Goal: Task Accomplishment & Management: Manage account settings

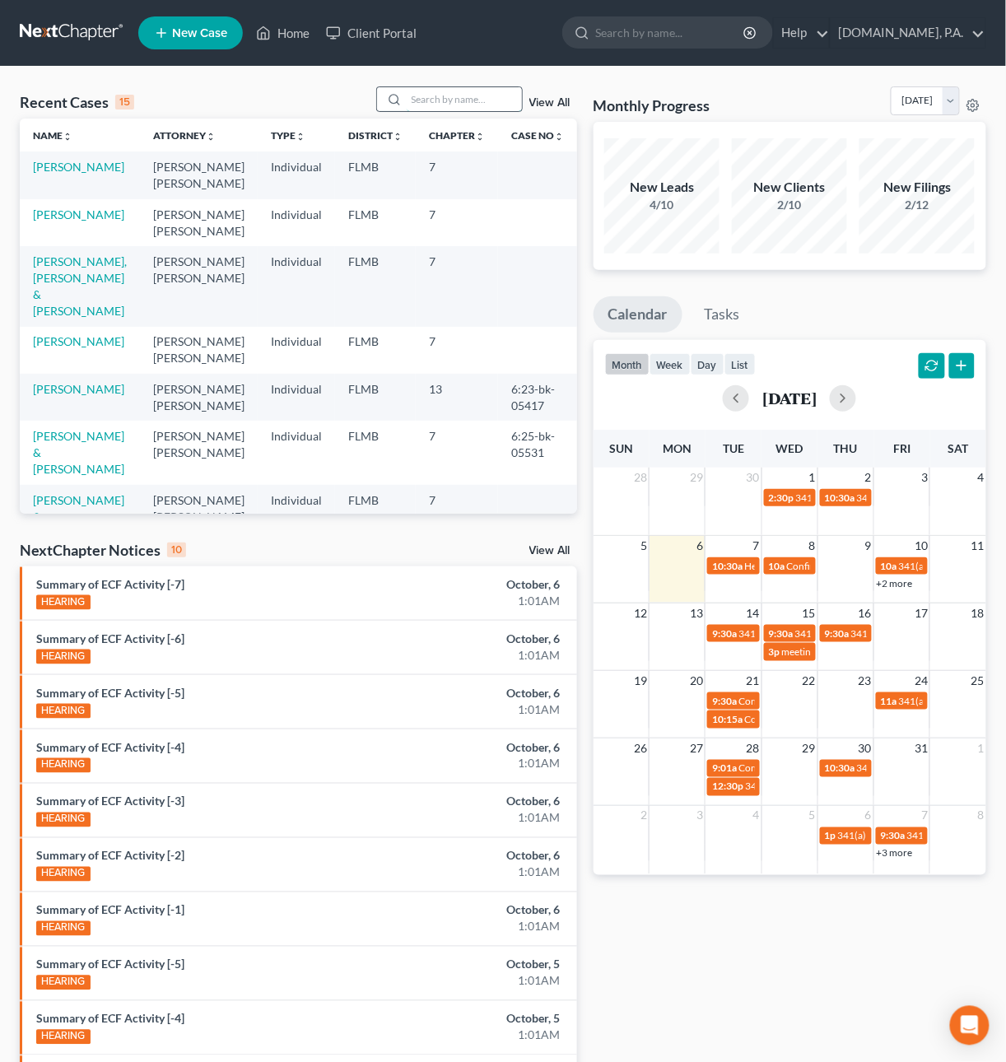
click at [449, 100] on input "search" at bounding box center [464, 99] width 115 height 24
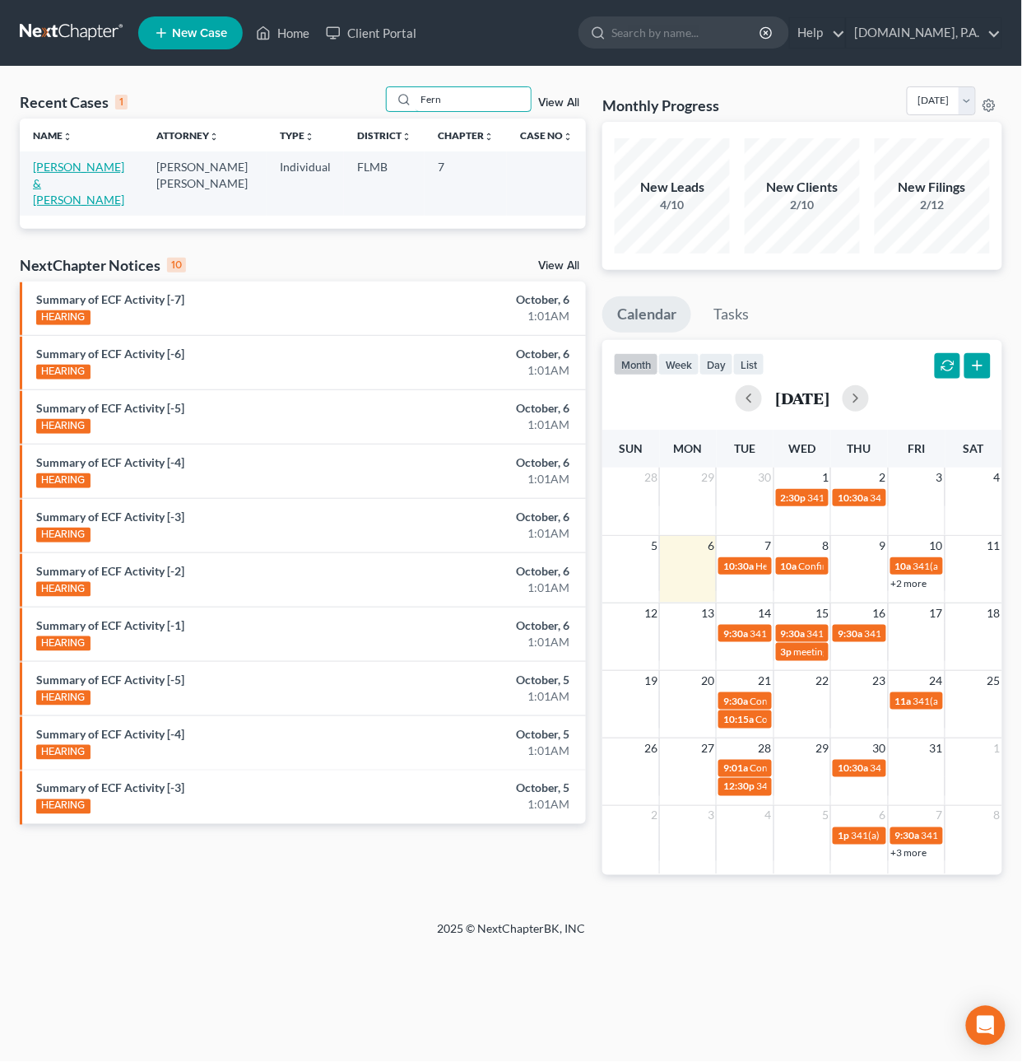
type input "Fern"
click at [66, 167] on link "[PERSON_NAME] & [PERSON_NAME]" at bounding box center [78, 183] width 91 height 47
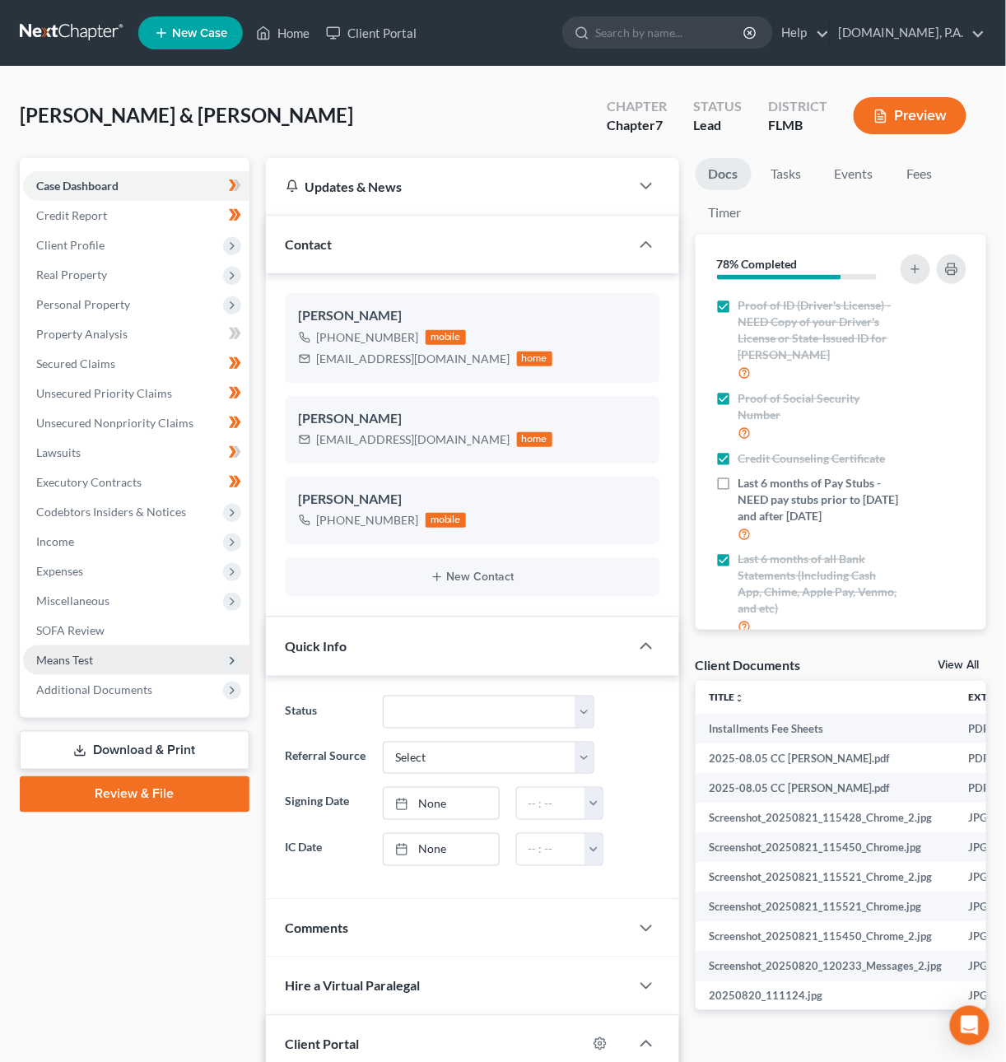
click at [88, 659] on span "Means Test" at bounding box center [64, 660] width 57 height 14
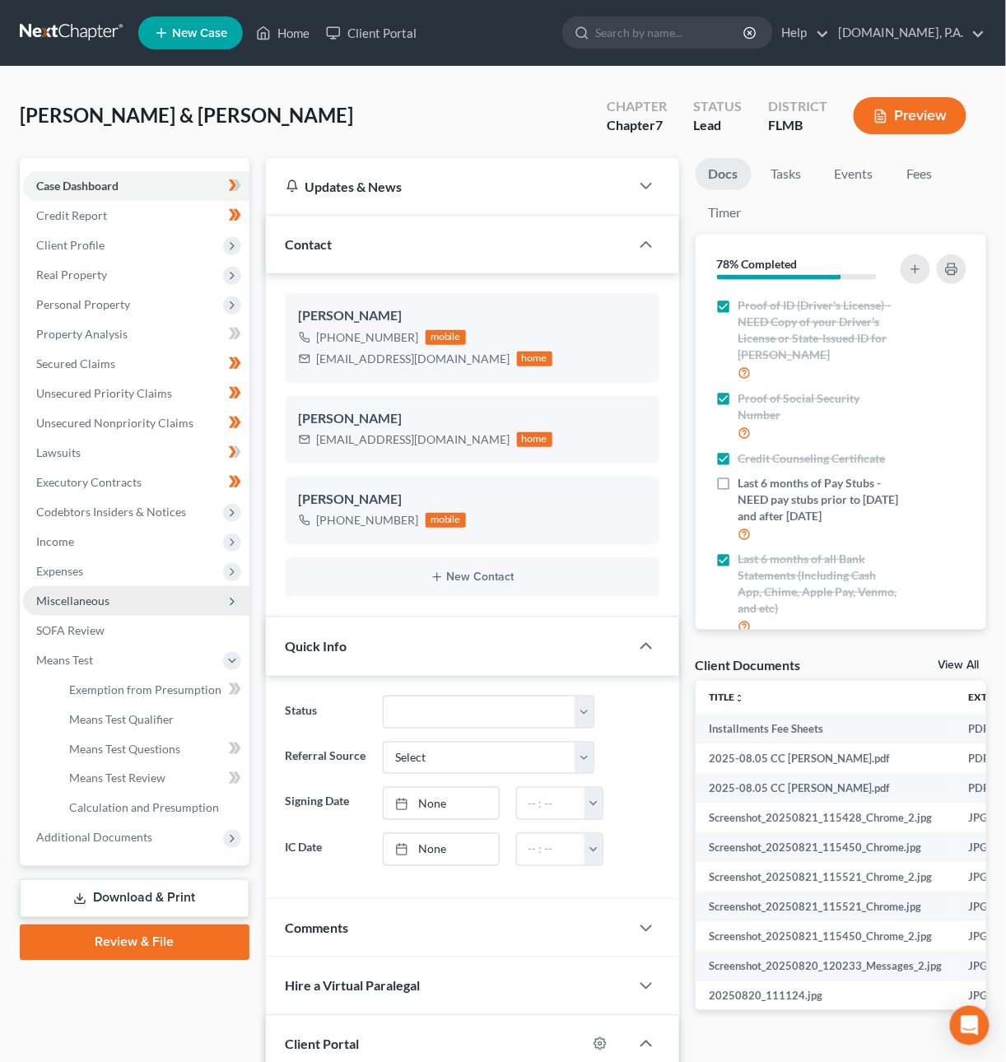
click at [81, 599] on span "Miscellaneous" at bounding box center [72, 600] width 73 height 14
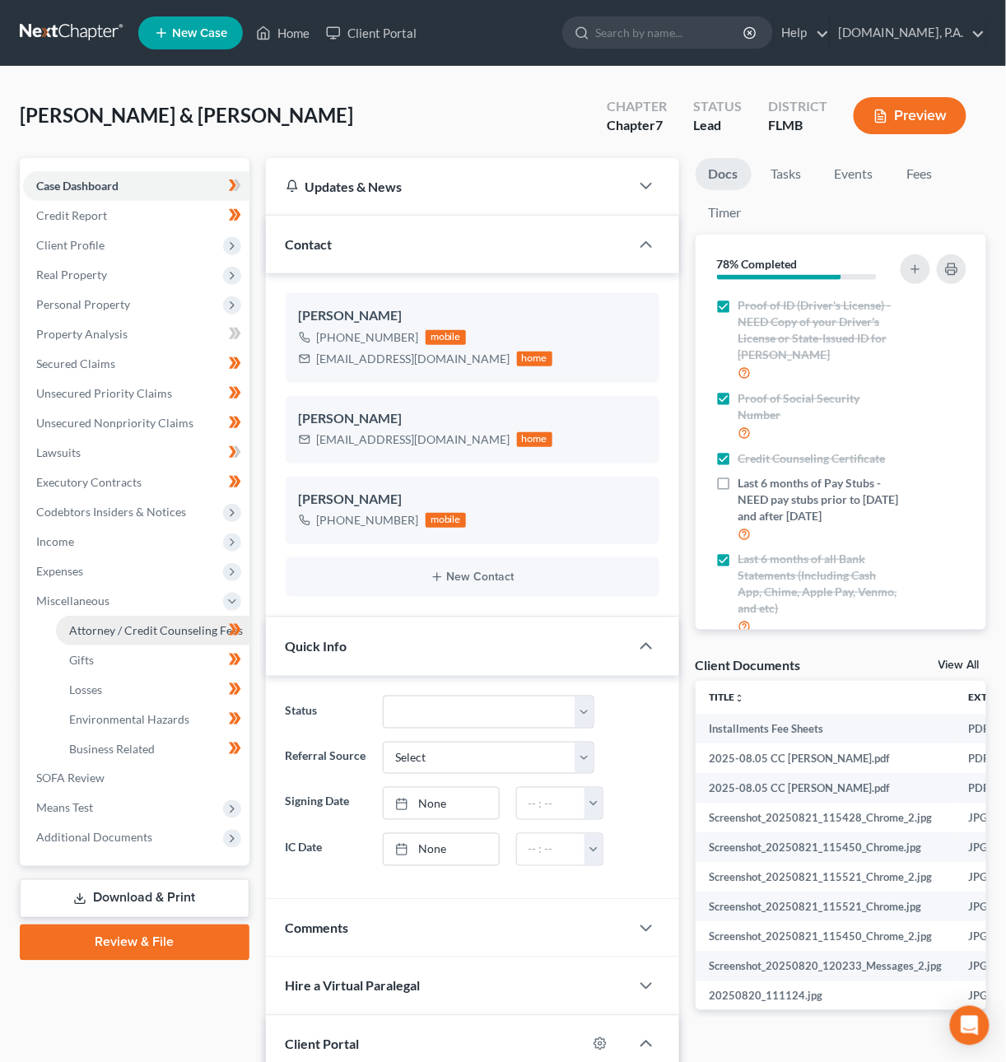
click at [128, 633] on span "Attorney / Credit Counseling Fees" at bounding box center [156, 630] width 174 height 14
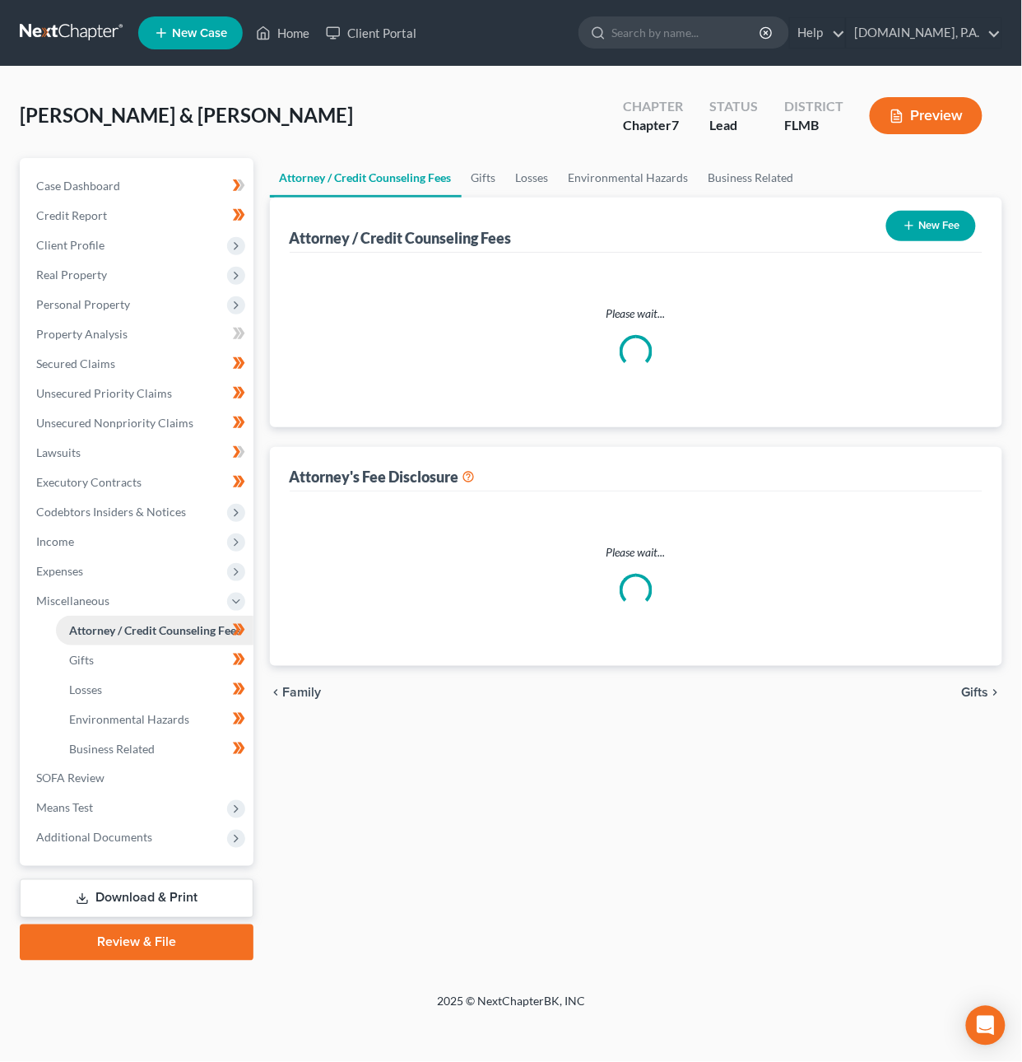
select select "3"
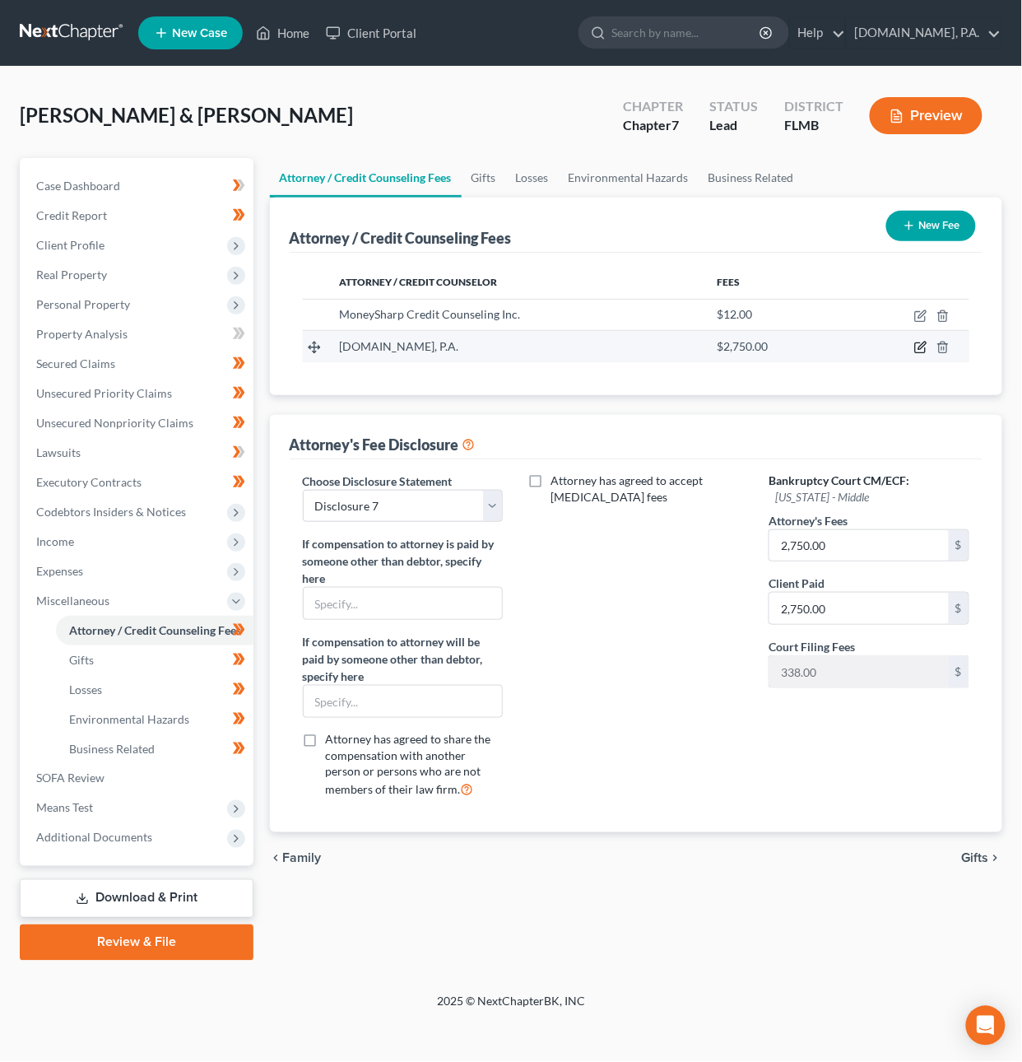
click at [915, 346] on icon "button" at bounding box center [920, 348] width 10 height 10
select select "9"
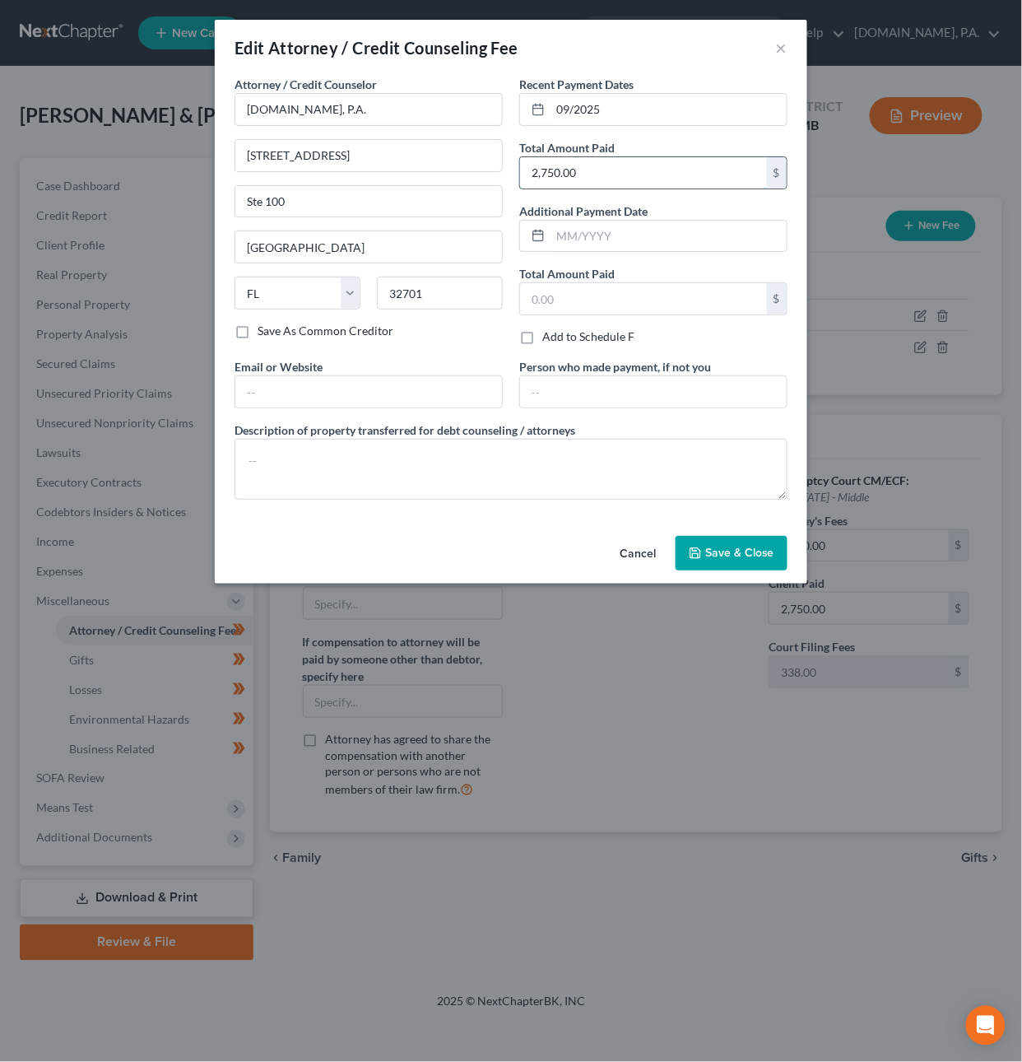
drag, startPoint x: 598, startPoint y: 177, endPoint x: 566, endPoint y: 174, distance: 32.3
click at [566, 174] on input "2,750.00" at bounding box center [643, 172] width 247 height 31
click at [583, 169] on input "2,750.00" at bounding box center [643, 172] width 247 height 31
drag, startPoint x: 588, startPoint y: 170, endPoint x: 463, endPoint y: 165, distance: 124.4
click at [463, 165] on div "Attorney / Credit Counselor * Fresh-Start.Law, P.A. 498 Palm Springs Drive Ste …" at bounding box center [511, 294] width 570 height 437
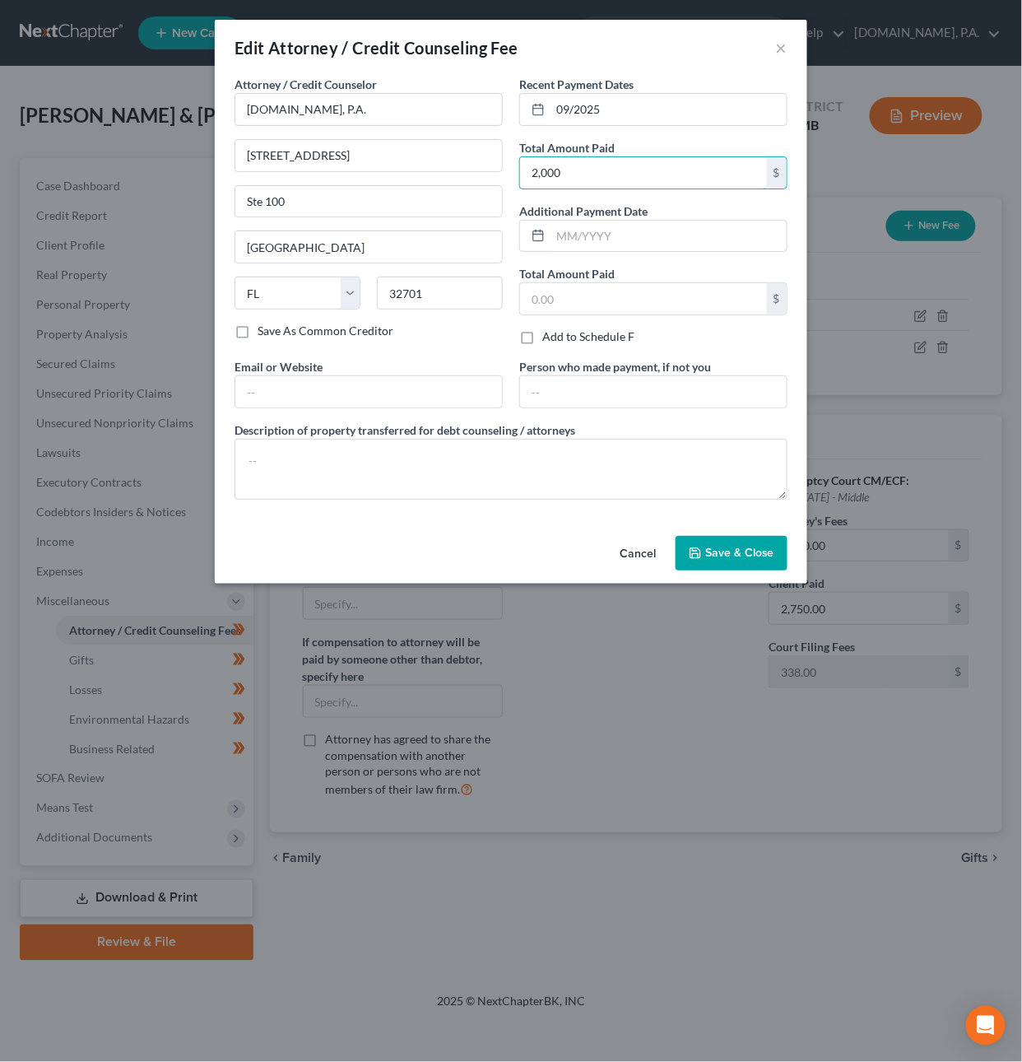
type input "2,000"
click at [746, 556] on span "Save & Close" at bounding box center [739, 553] width 69 height 14
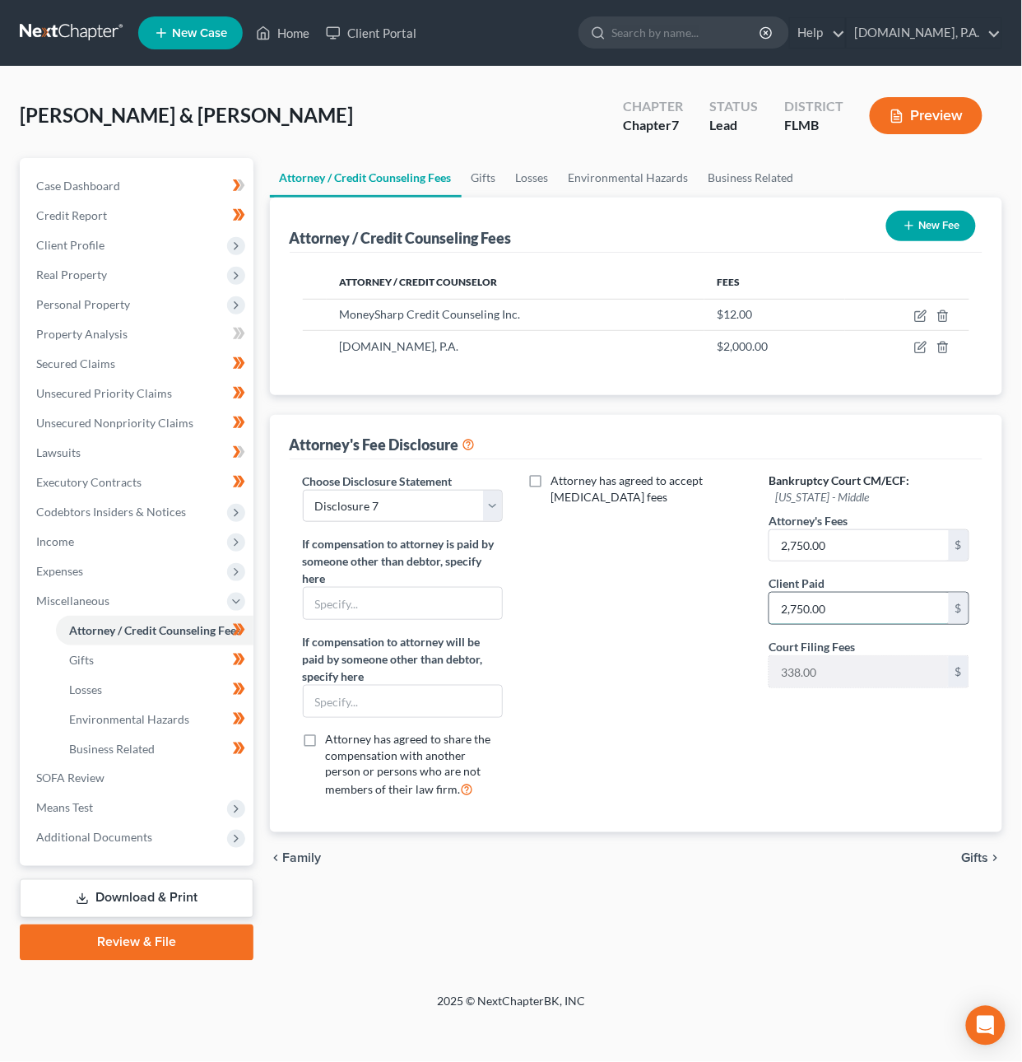
click at [845, 611] on input "2,750.00" at bounding box center [859, 608] width 179 height 31
drag, startPoint x: 845, startPoint y: 611, endPoint x: 735, endPoint y: 610, distance: 110.3
click at [747, 611] on div "Choose Disclosure Statement Select Disclosure 13 Tampa Disclosure 13 with Loan …" at bounding box center [636, 642] width 700 height 340
type input "2,000"
click at [973, 856] on span "Gifts" at bounding box center [975, 858] width 27 height 13
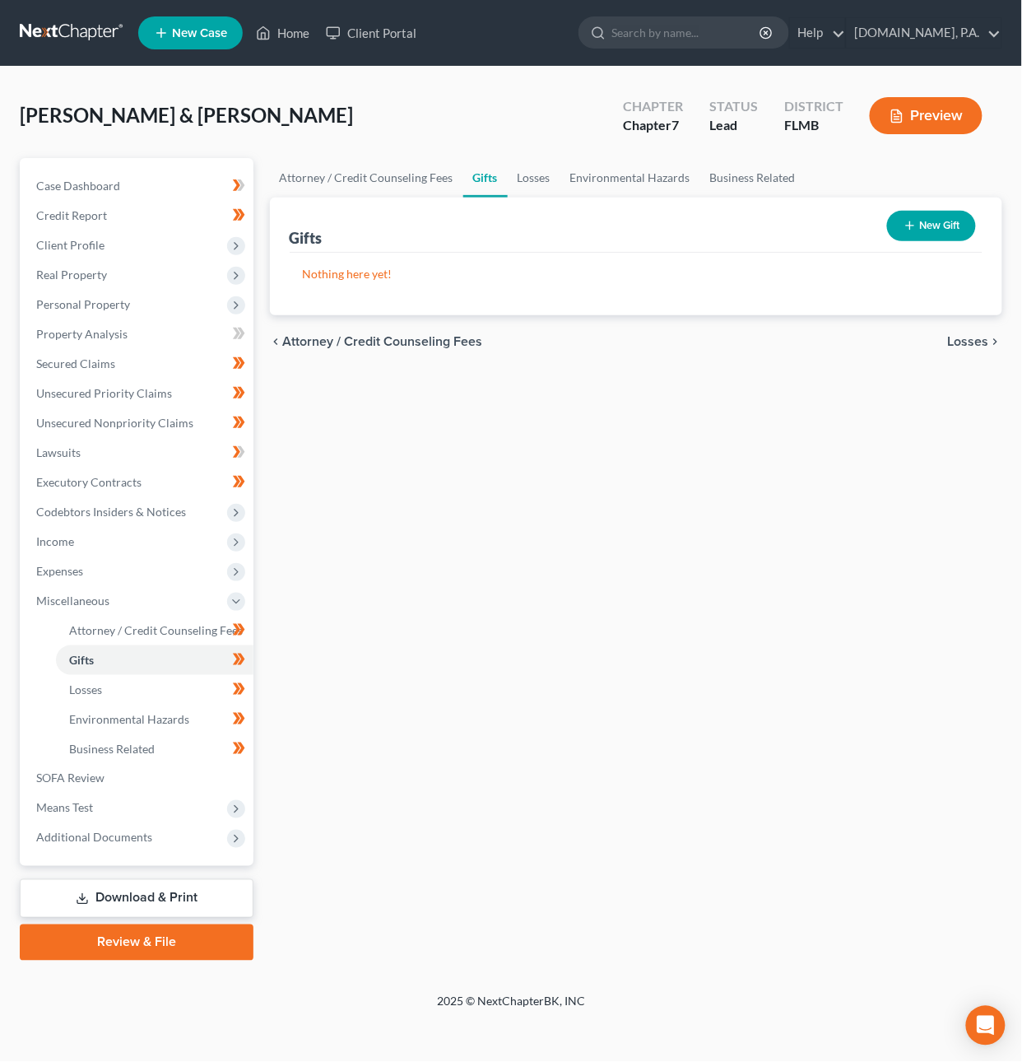
click at [953, 337] on span "Losses" at bounding box center [968, 341] width 41 height 13
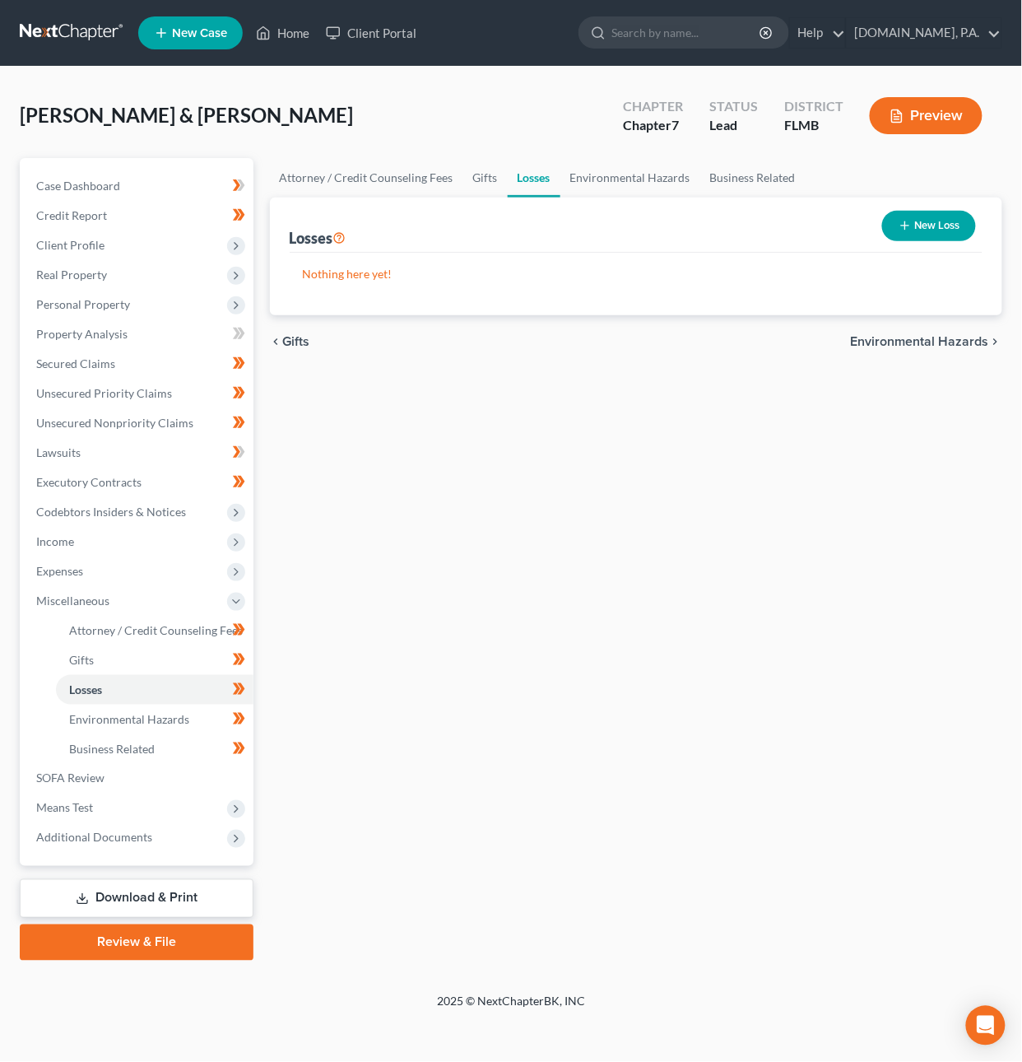
click at [904, 346] on span "Environmental Hazards" at bounding box center [920, 341] width 138 height 13
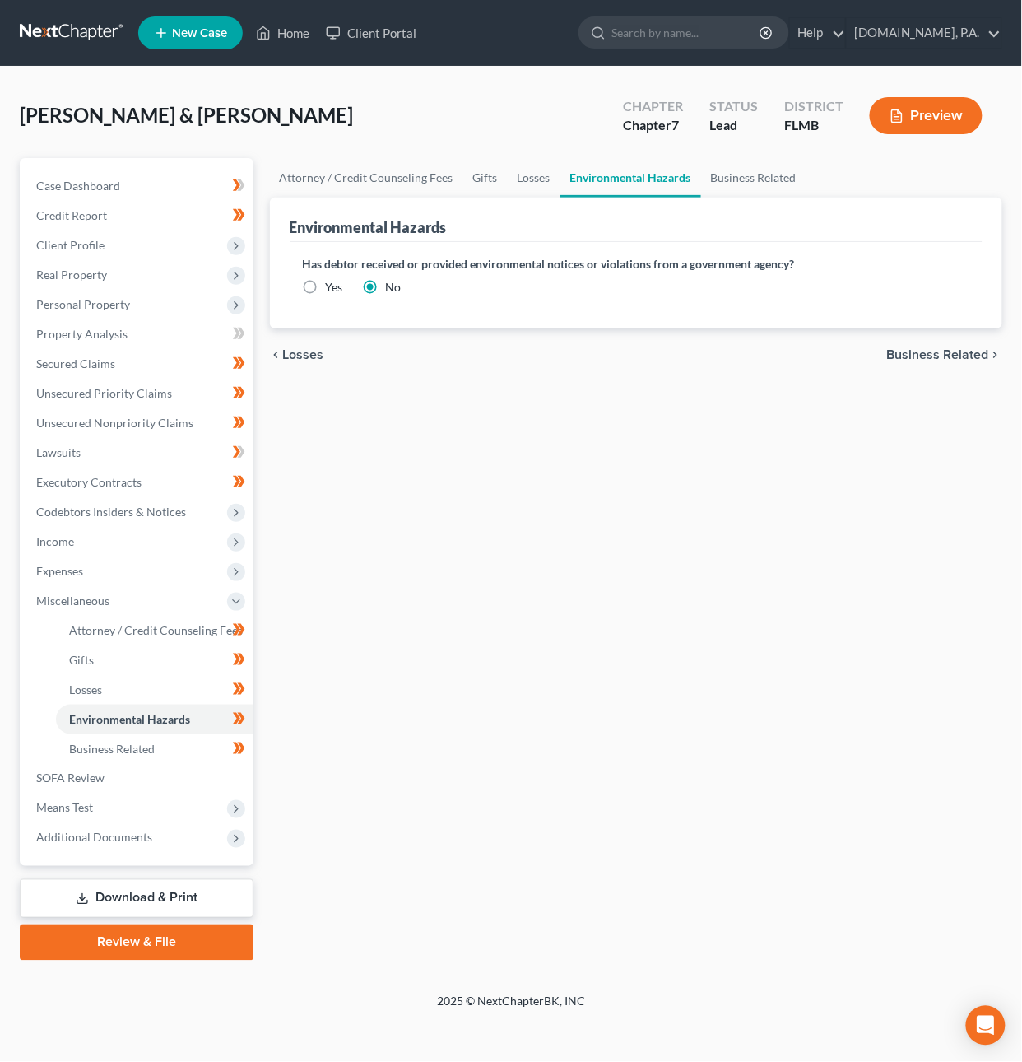
click at [907, 348] on span "Business Related" at bounding box center [938, 354] width 102 height 13
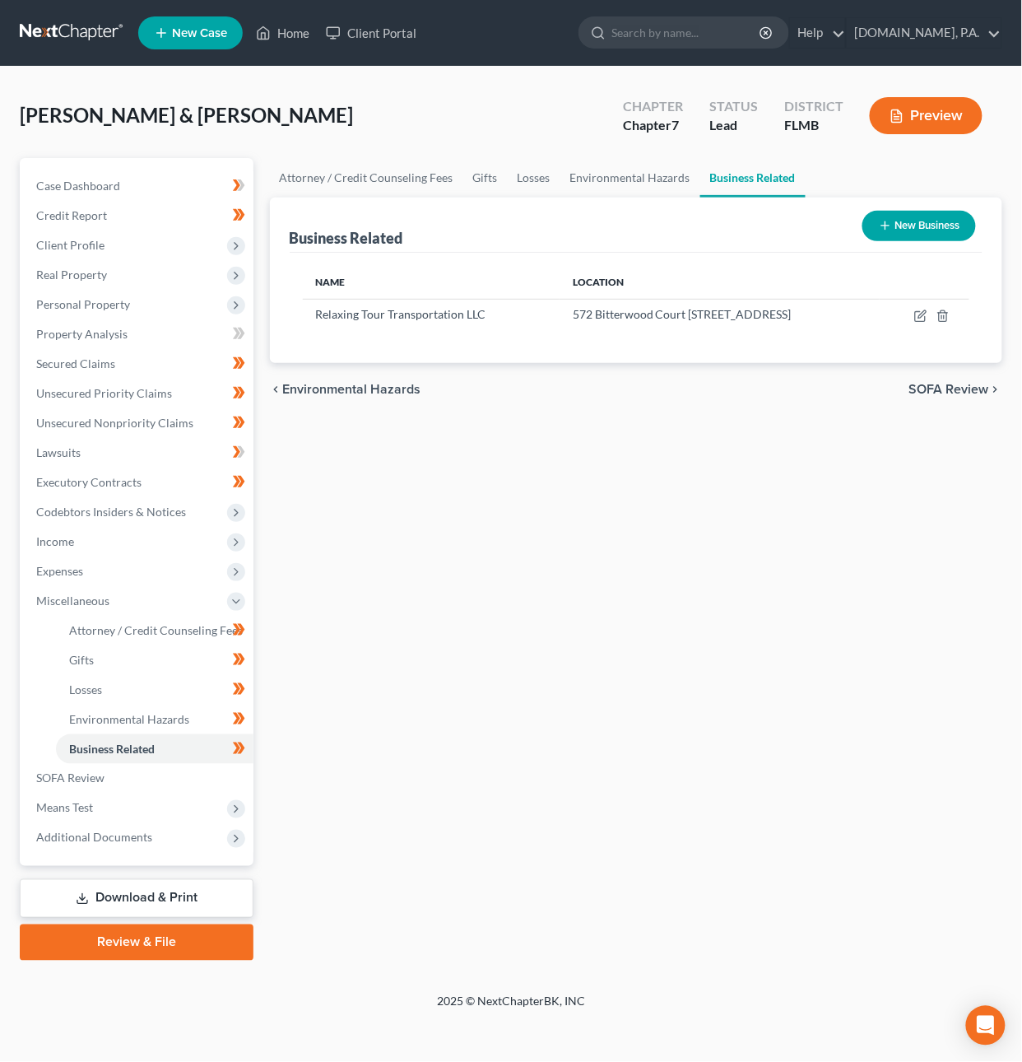
click at [951, 388] on span "SOFA Review" at bounding box center [949, 389] width 80 height 13
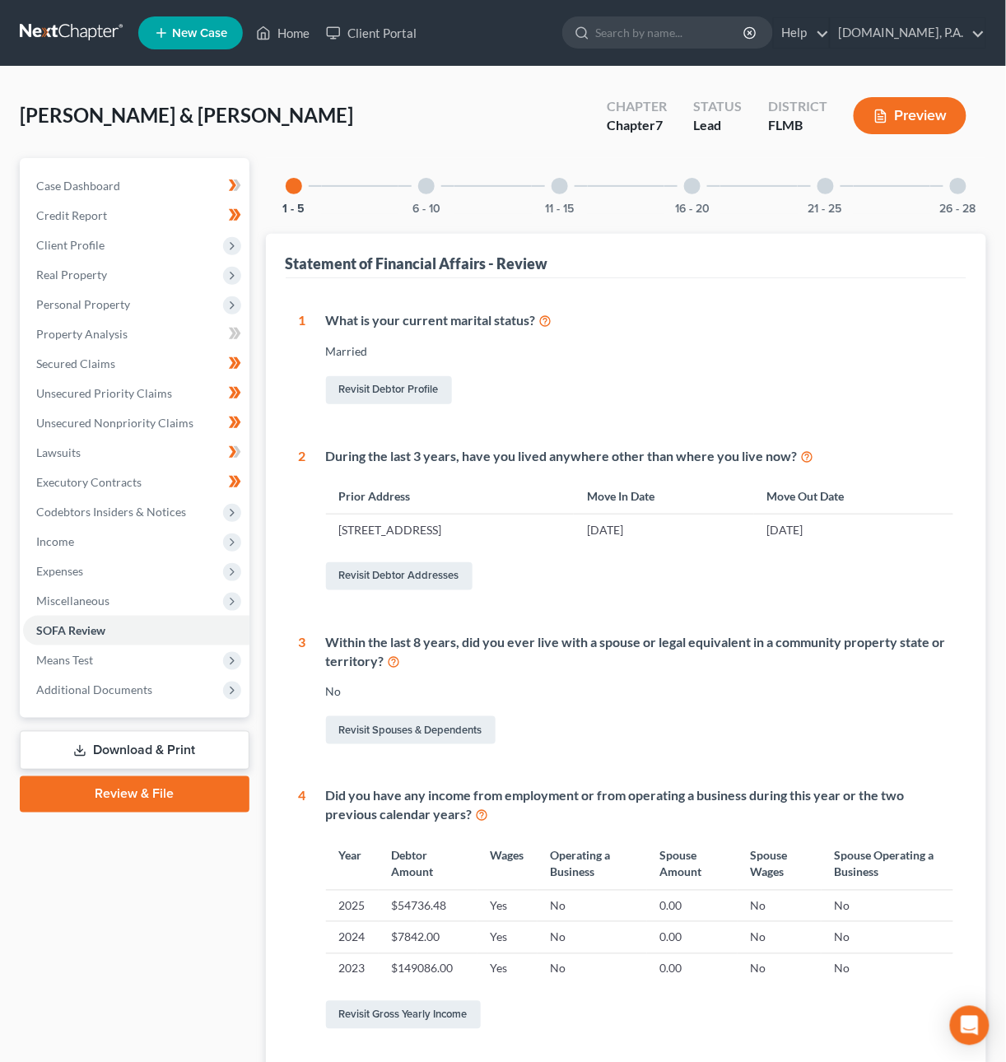
click at [68, 34] on link at bounding box center [72, 33] width 105 height 30
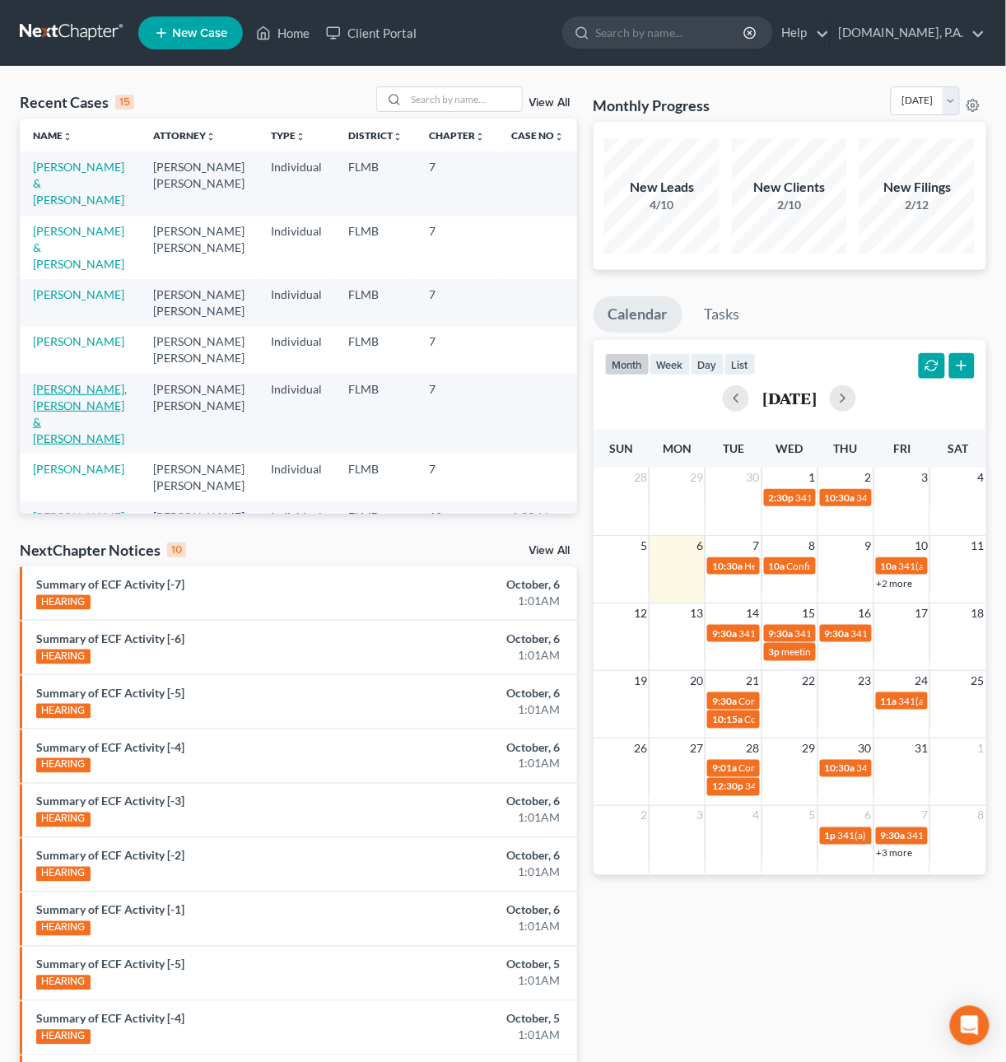
click at [72, 384] on link "[PERSON_NAME], [PERSON_NAME] & [PERSON_NAME]" at bounding box center [80, 413] width 94 height 63
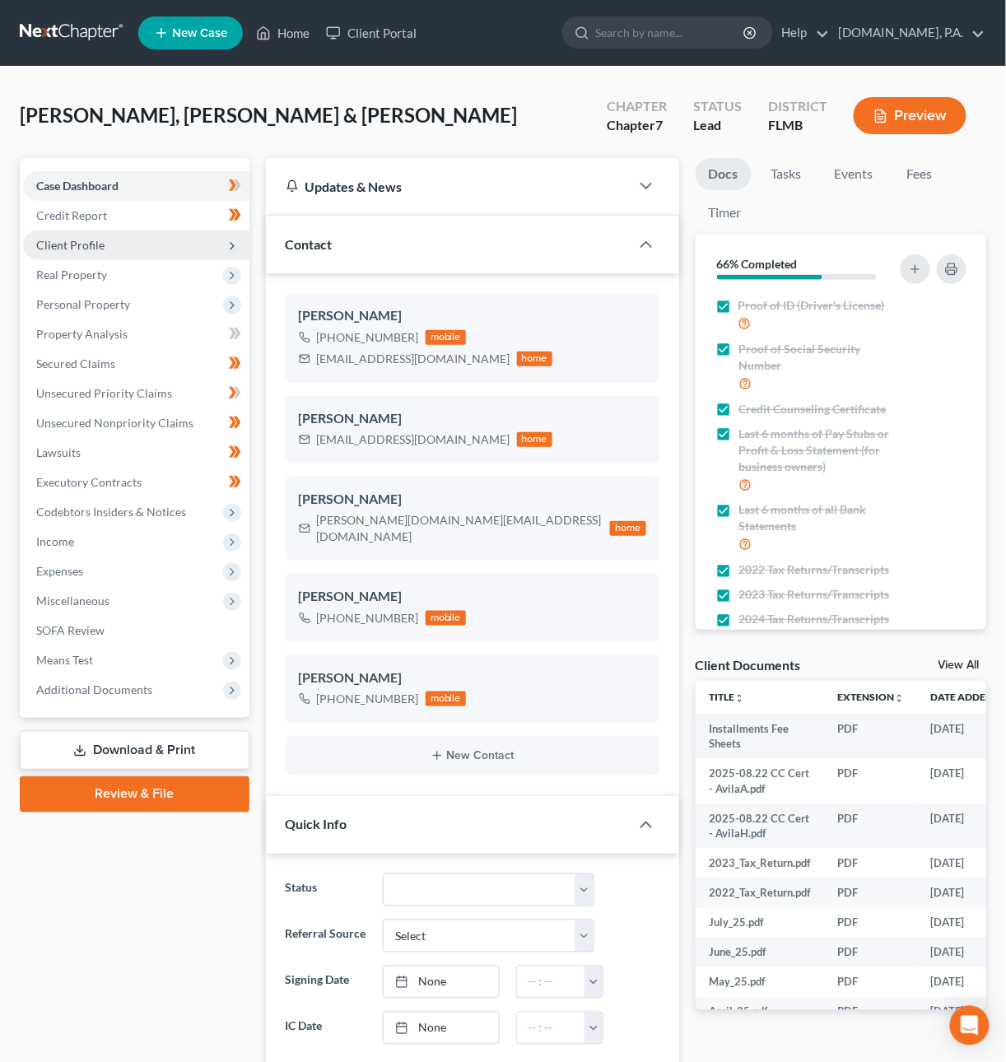
click at [77, 245] on span "Client Profile" at bounding box center [70, 245] width 68 height 14
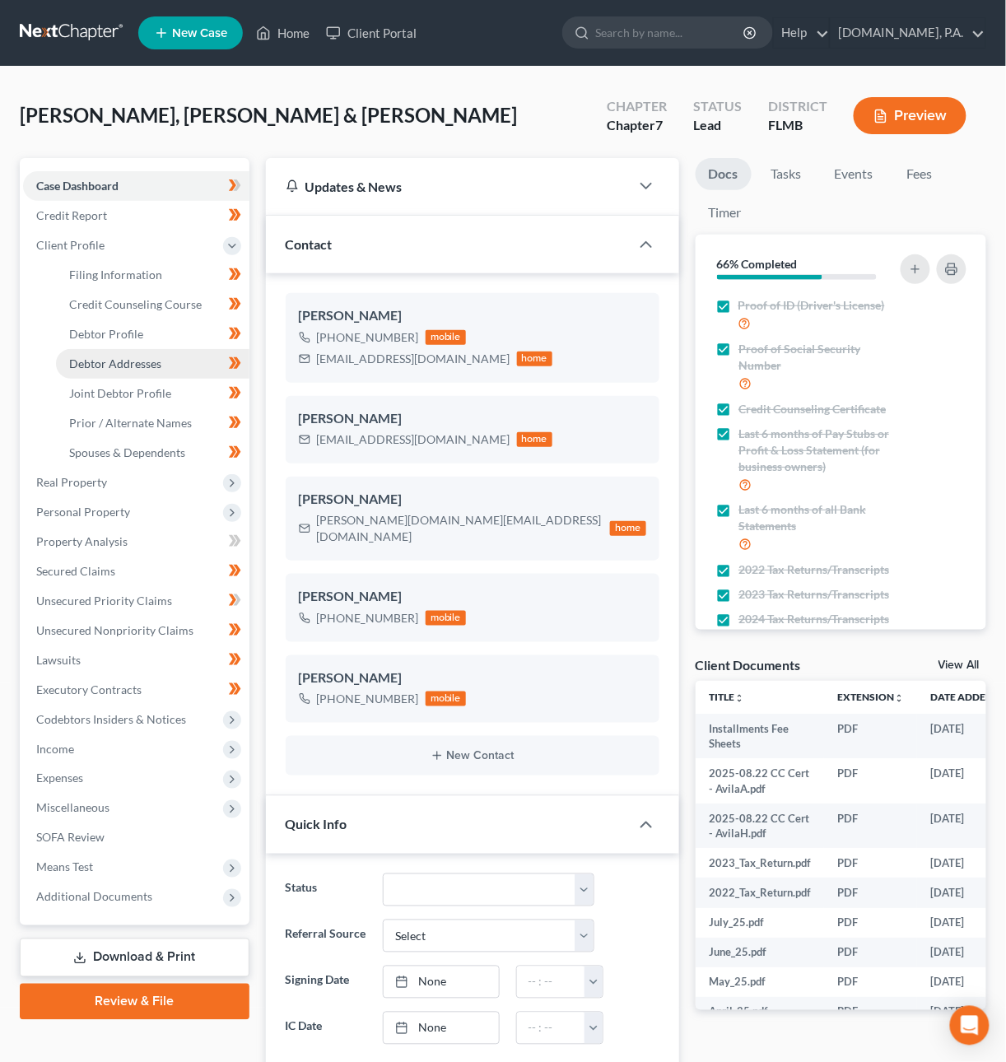
click at [101, 357] on span "Debtor Addresses" at bounding box center [115, 363] width 92 height 14
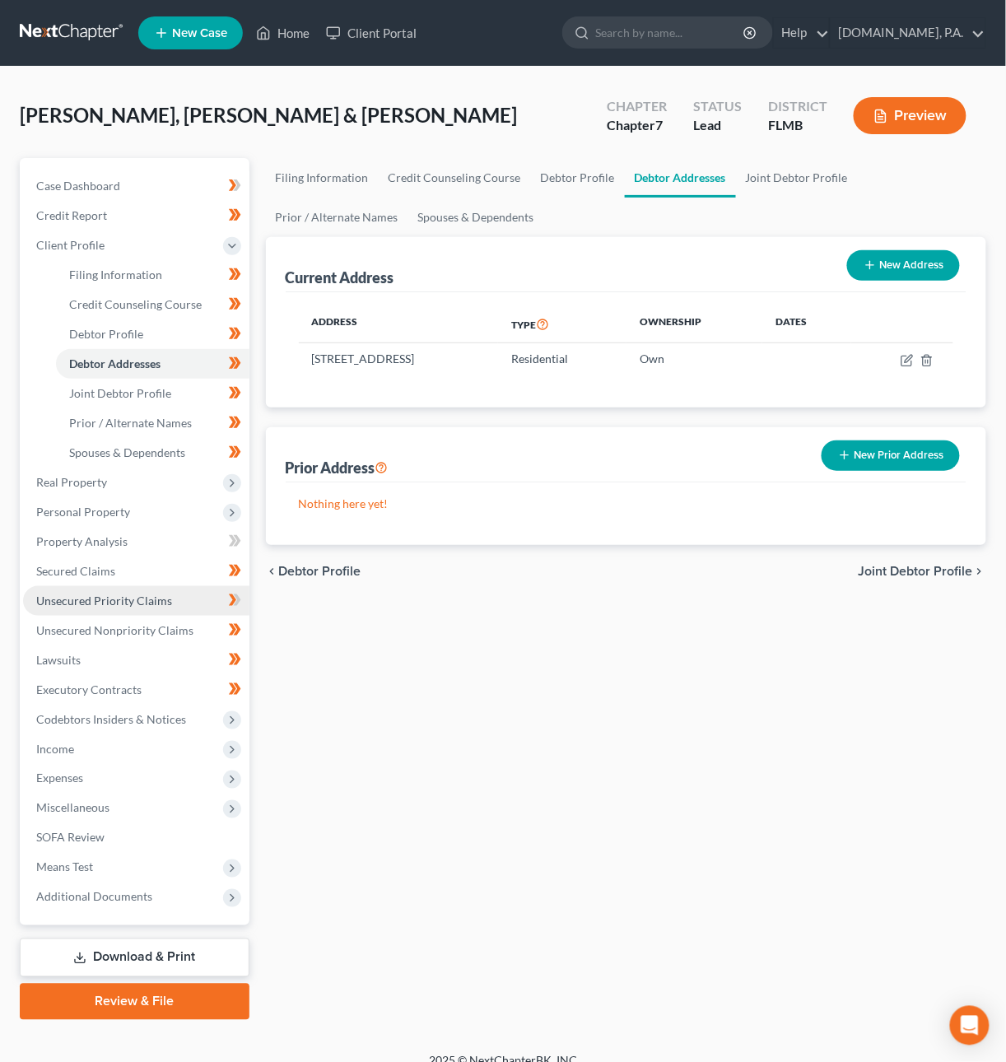
click at [100, 601] on span "Unsecured Priority Claims" at bounding box center [104, 600] width 136 height 14
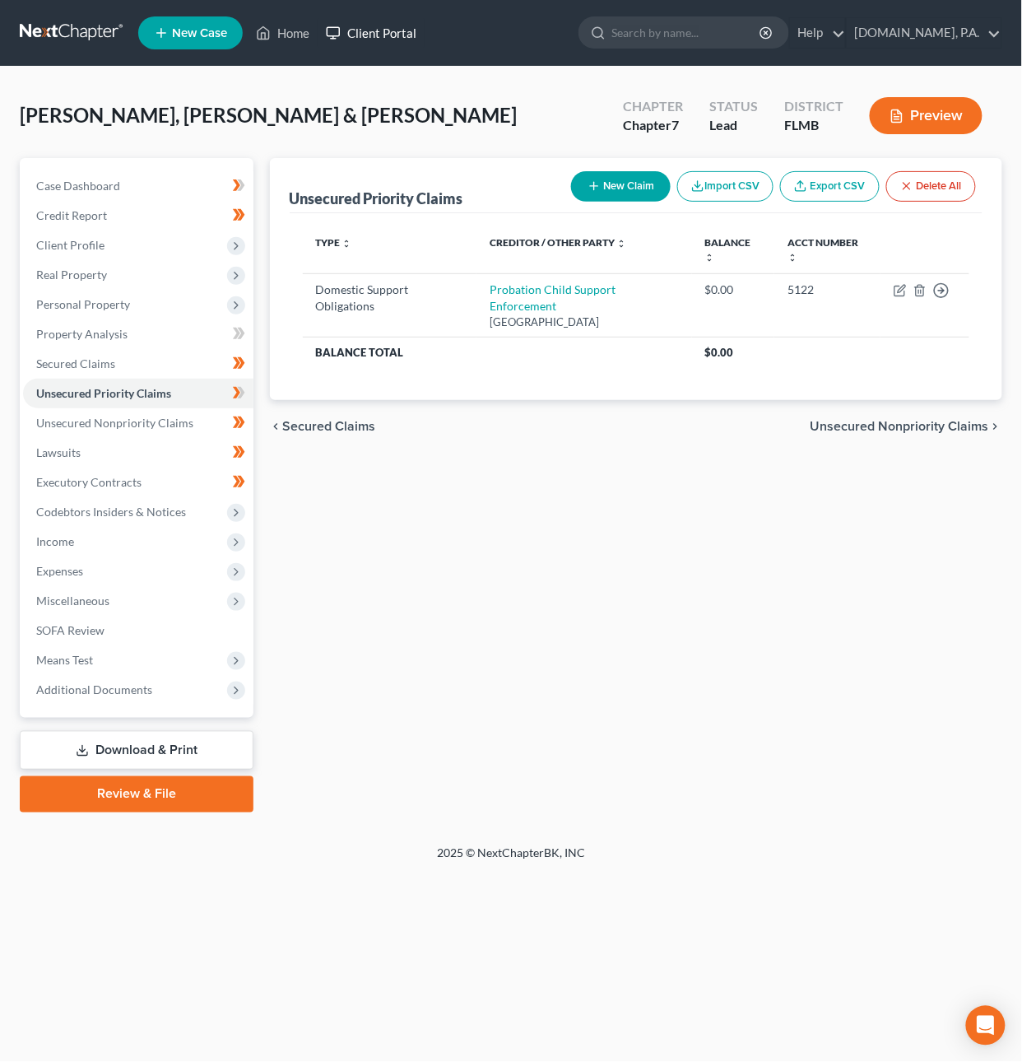
click at [390, 25] on link "Client Portal" at bounding box center [371, 33] width 107 height 30
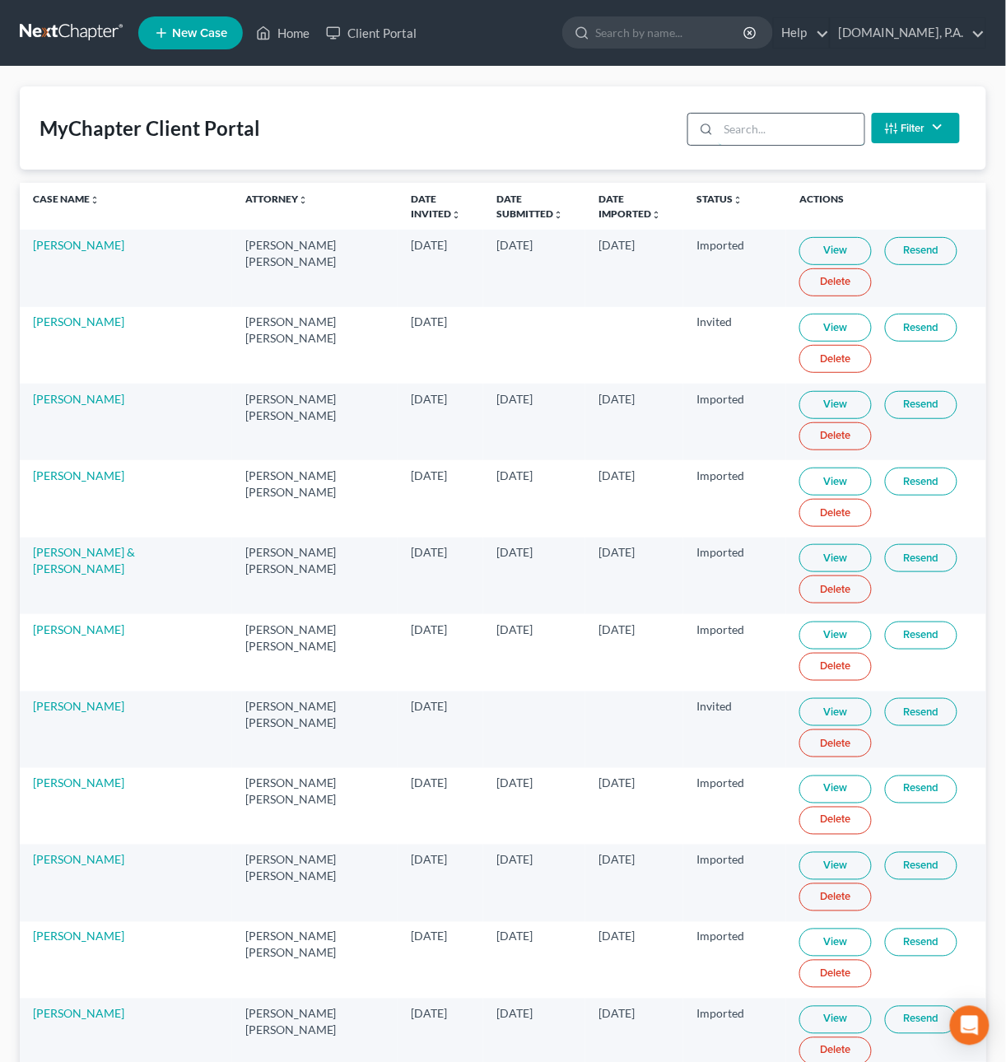
drag, startPoint x: 723, startPoint y: 128, endPoint x: 735, endPoint y: 132, distance: 12.2
click at [724, 127] on input "search" at bounding box center [791, 129] width 146 height 31
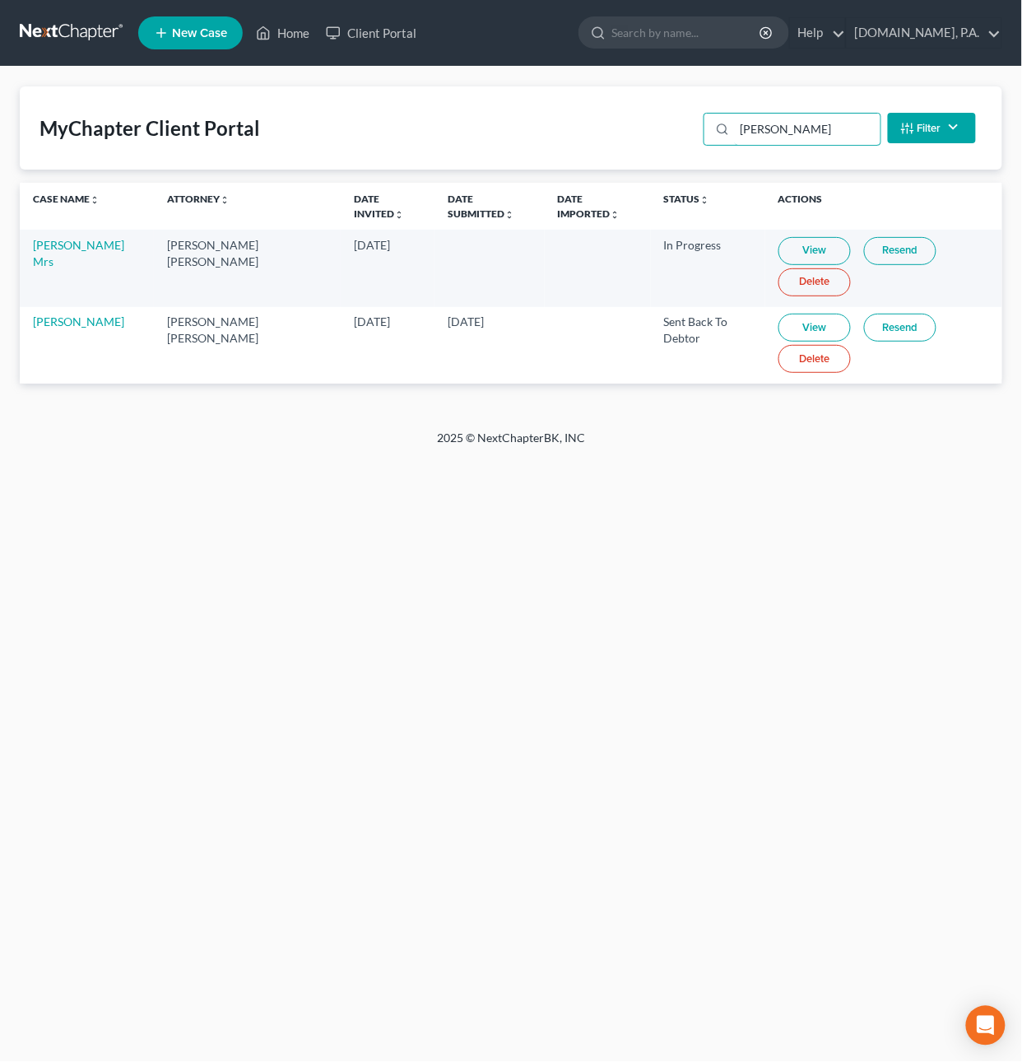
type input "borr"
click at [784, 244] on link "View" at bounding box center [815, 251] width 72 height 28
click at [72, 246] on link "Norma Borrero Mrs" at bounding box center [78, 253] width 91 height 30
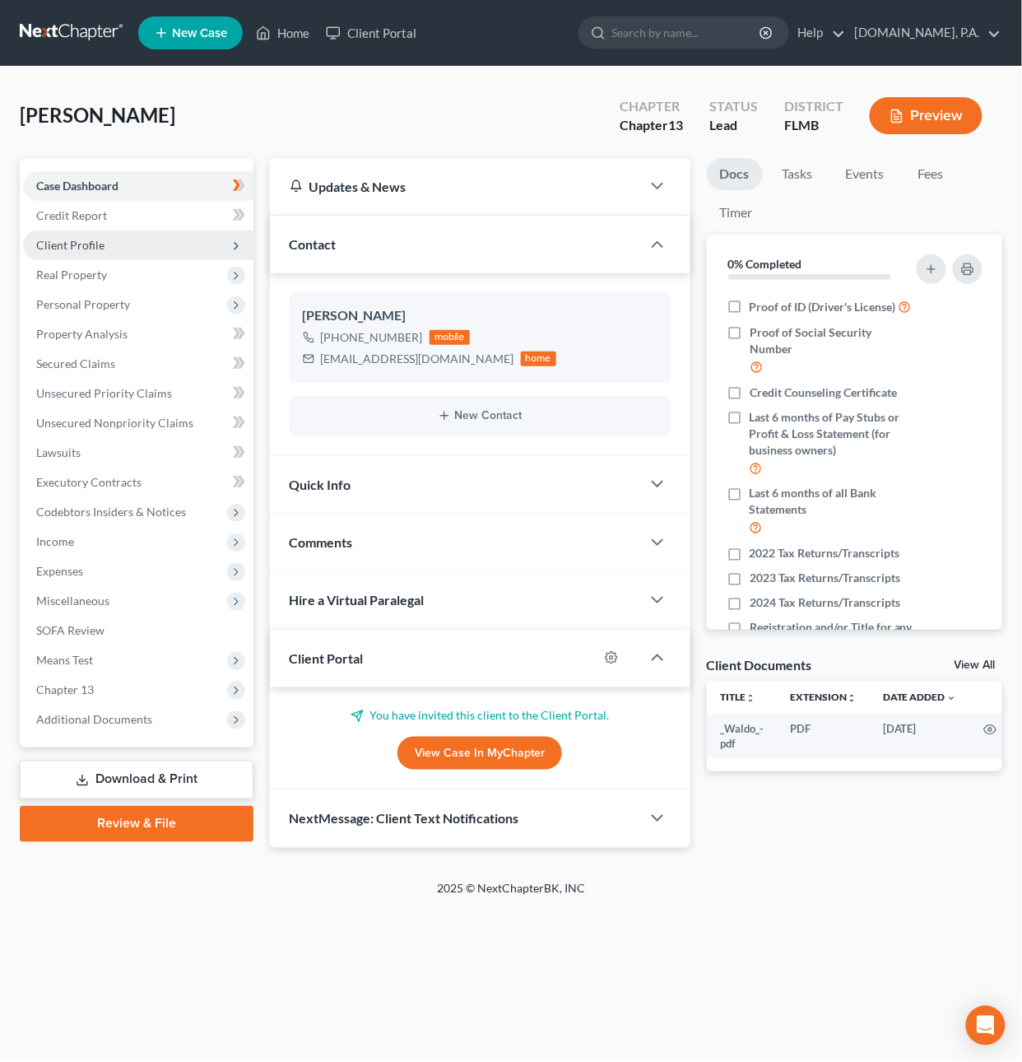
click at [72, 238] on span "Client Profile" at bounding box center [70, 245] width 68 height 14
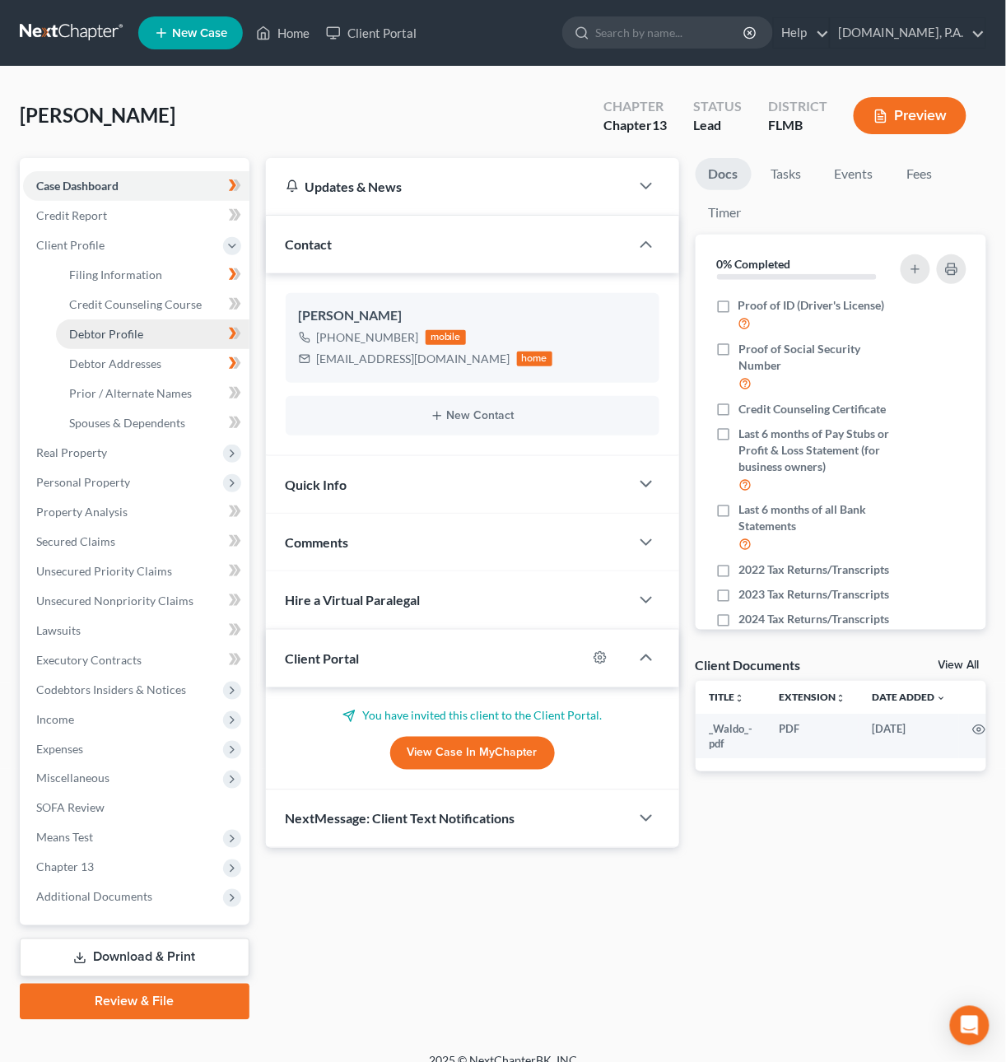
click at [112, 331] on span "Debtor Profile" at bounding box center [106, 334] width 74 height 14
select select "1"
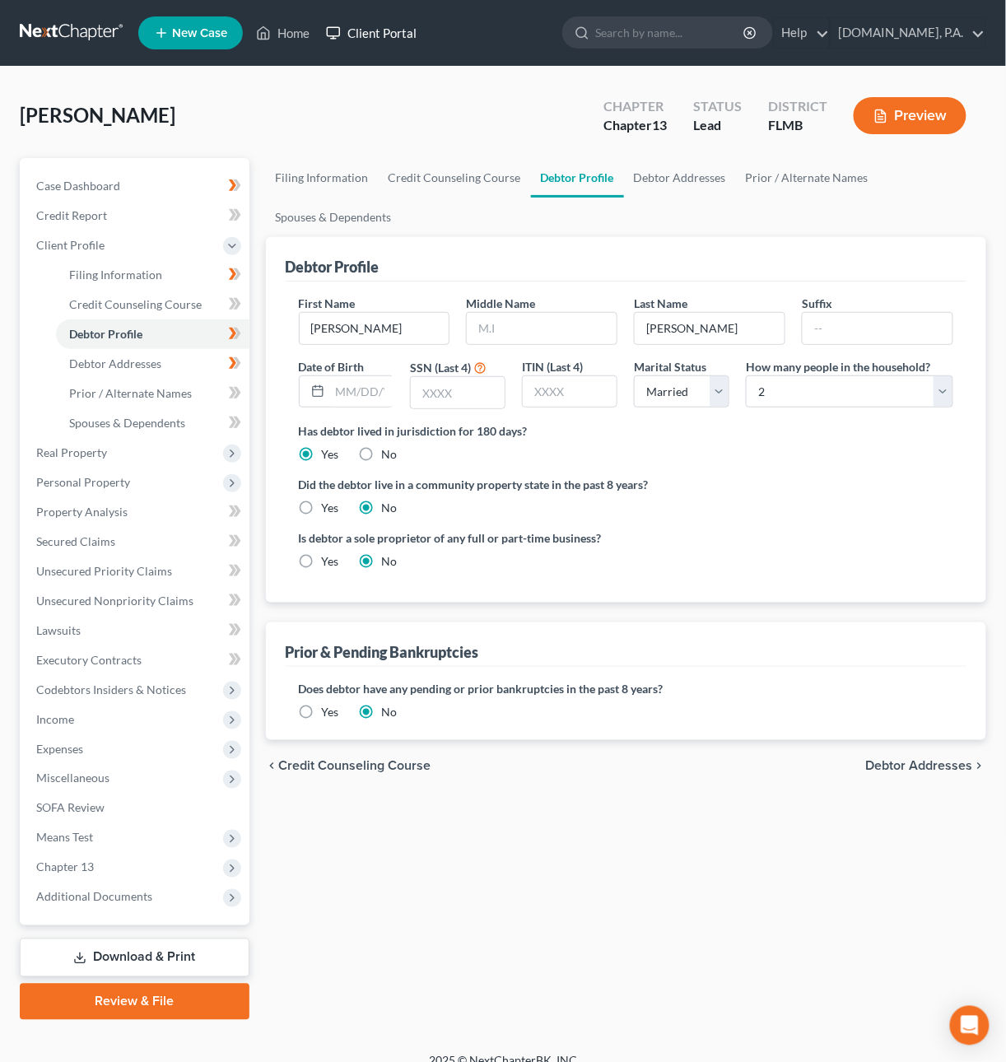
click at [363, 38] on link "Client Portal" at bounding box center [371, 33] width 107 height 30
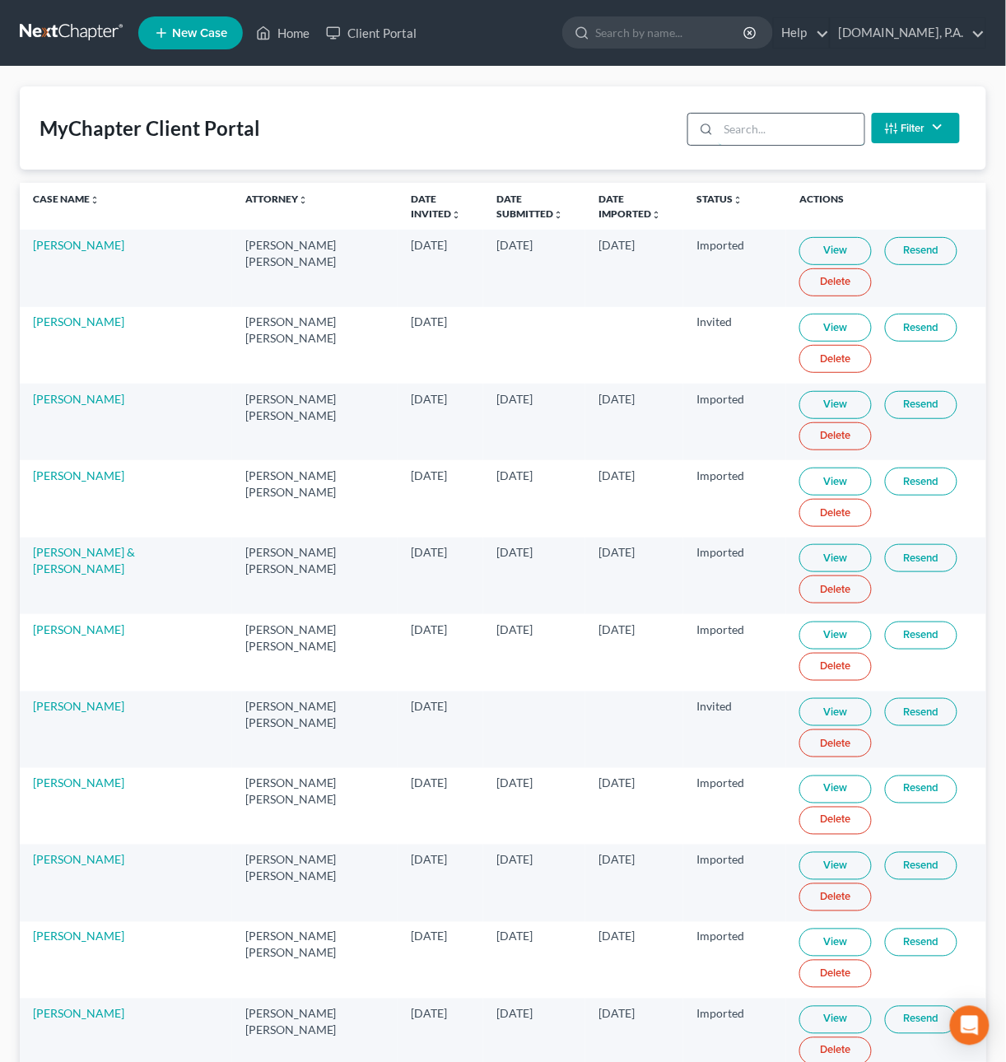
click at [786, 129] on input "search" at bounding box center [791, 129] width 146 height 31
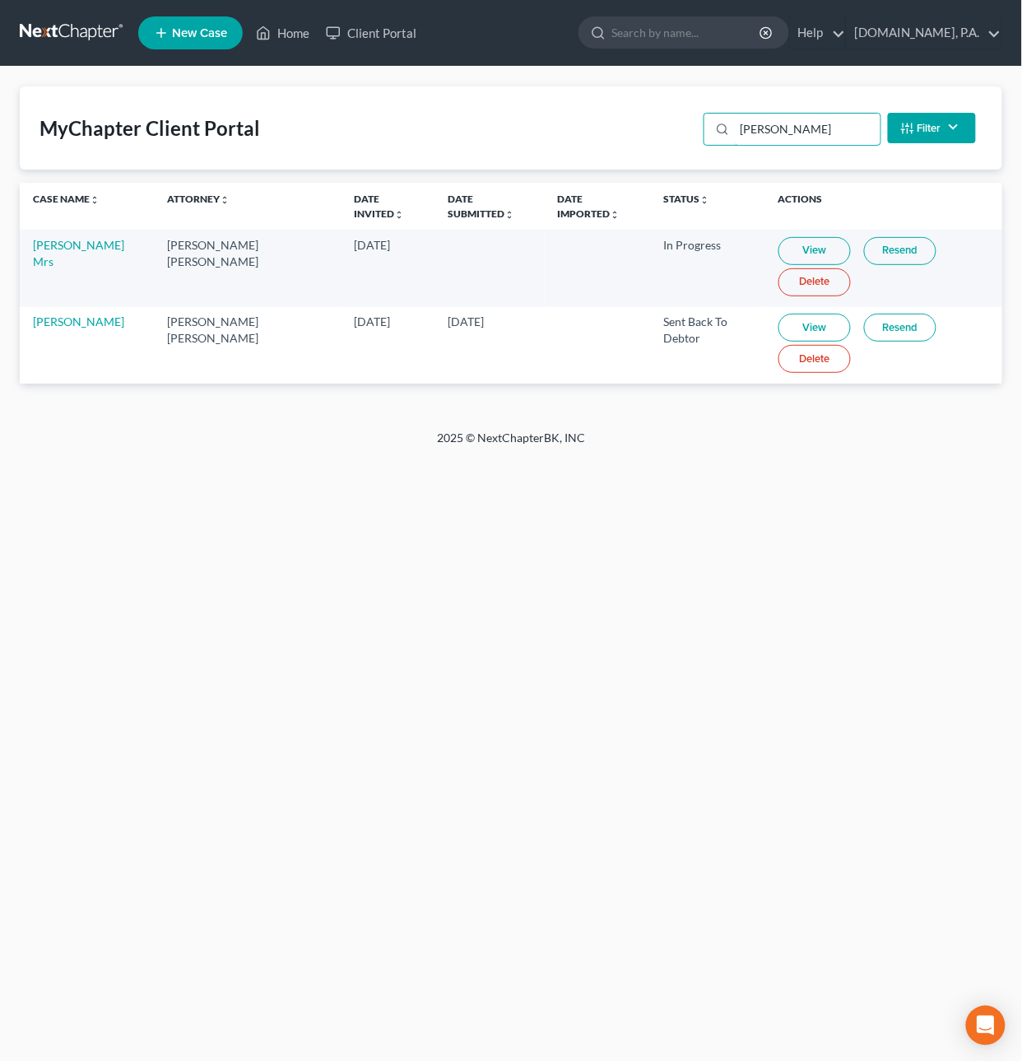
type input "Borr"
click at [872, 249] on link "Resend" at bounding box center [900, 251] width 72 height 28
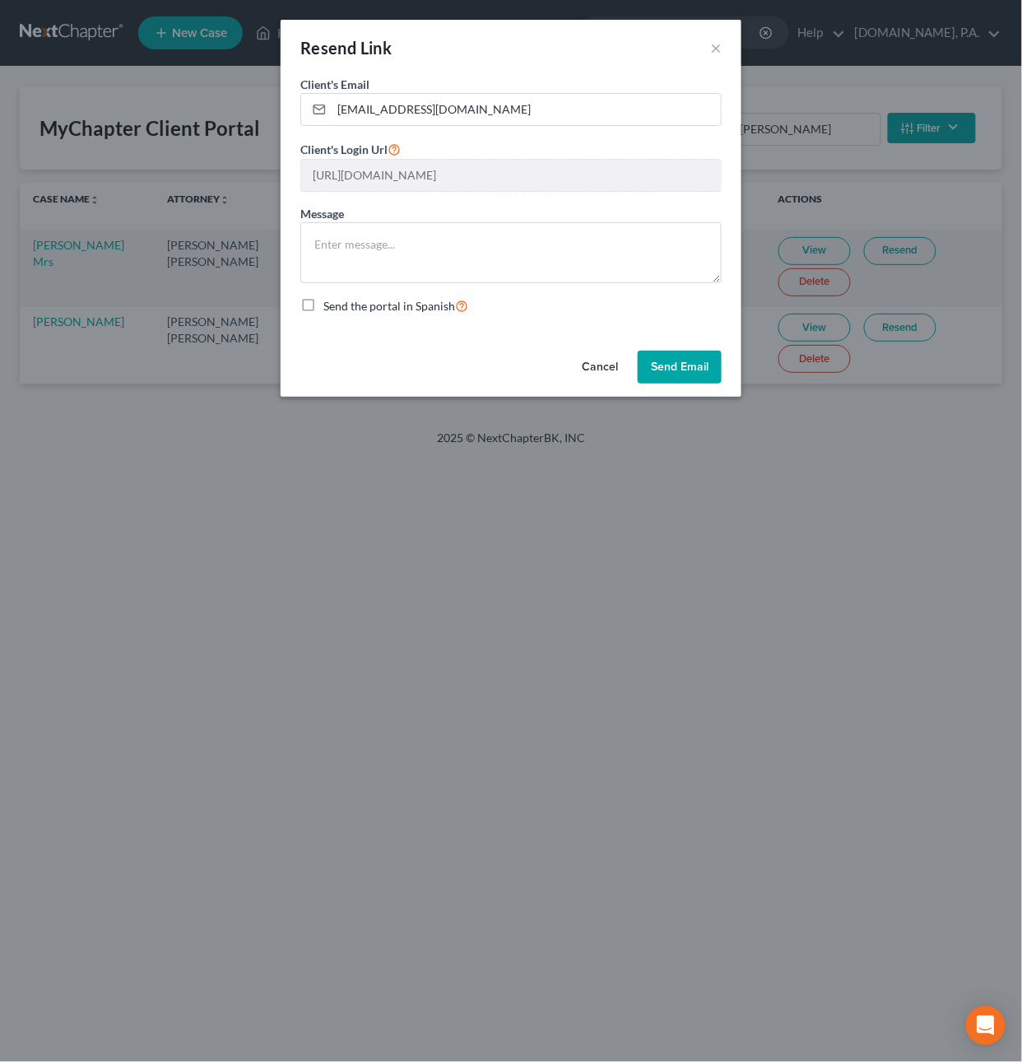
click at [595, 367] on button "Cancel" at bounding box center [600, 367] width 63 height 33
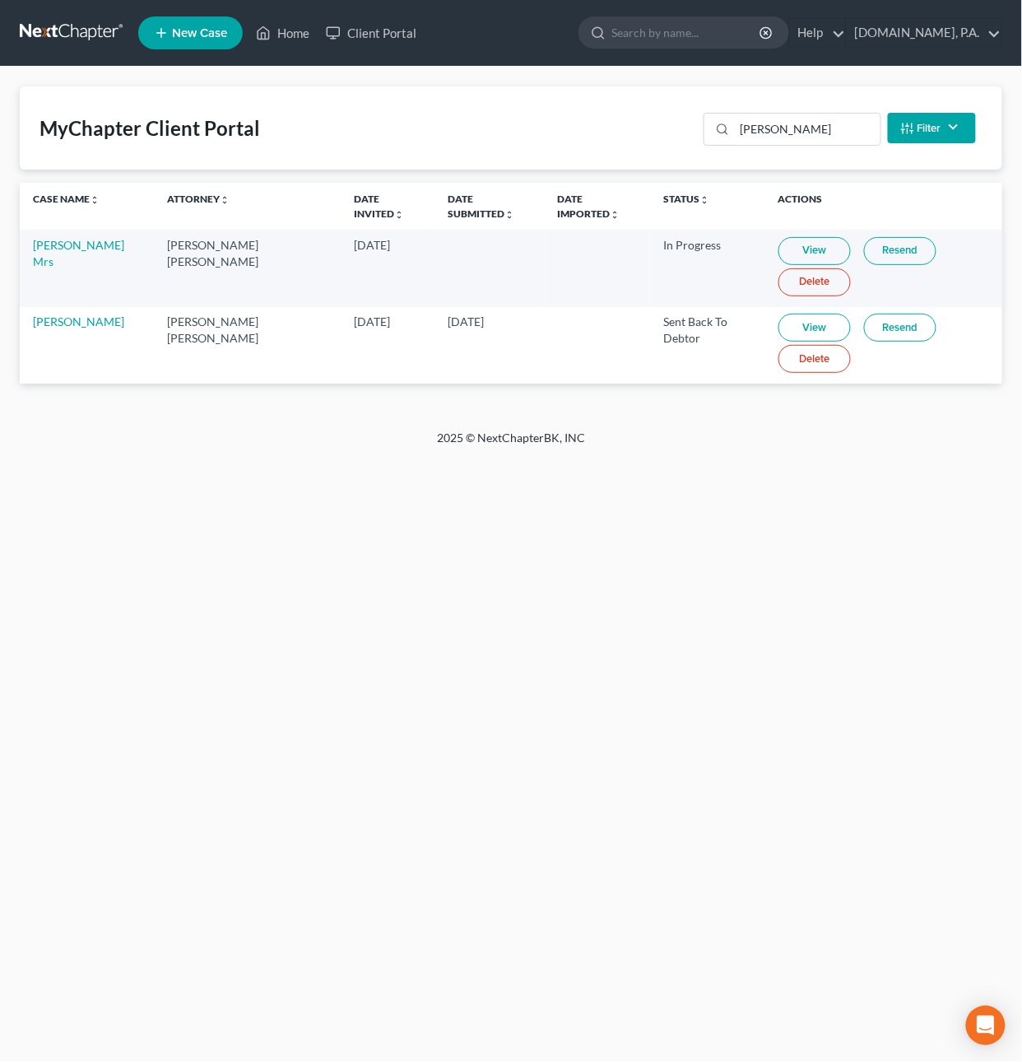
drag, startPoint x: 288, startPoint y: 12, endPoint x: 0, endPoint y: 26, distance: 288.4
click at [206, 29] on nav "Home New Case Client Portal Fresh-Start.Law, P.A. dirk@fresh-start.law My Accou…" at bounding box center [511, 33] width 1022 height 66
click at [101, 27] on link at bounding box center [72, 33] width 105 height 30
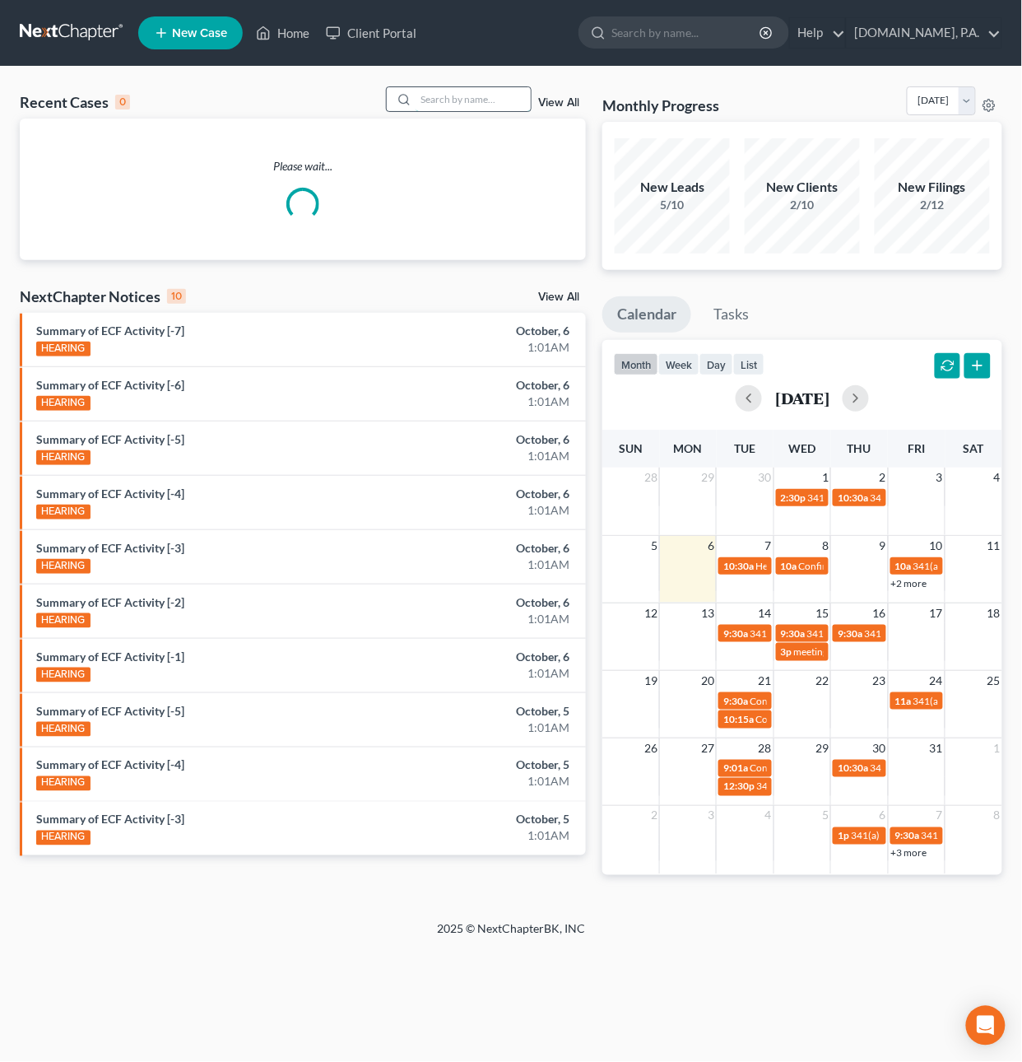
click at [438, 103] on input "search" at bounding box center [473, 99] width 115 height 24
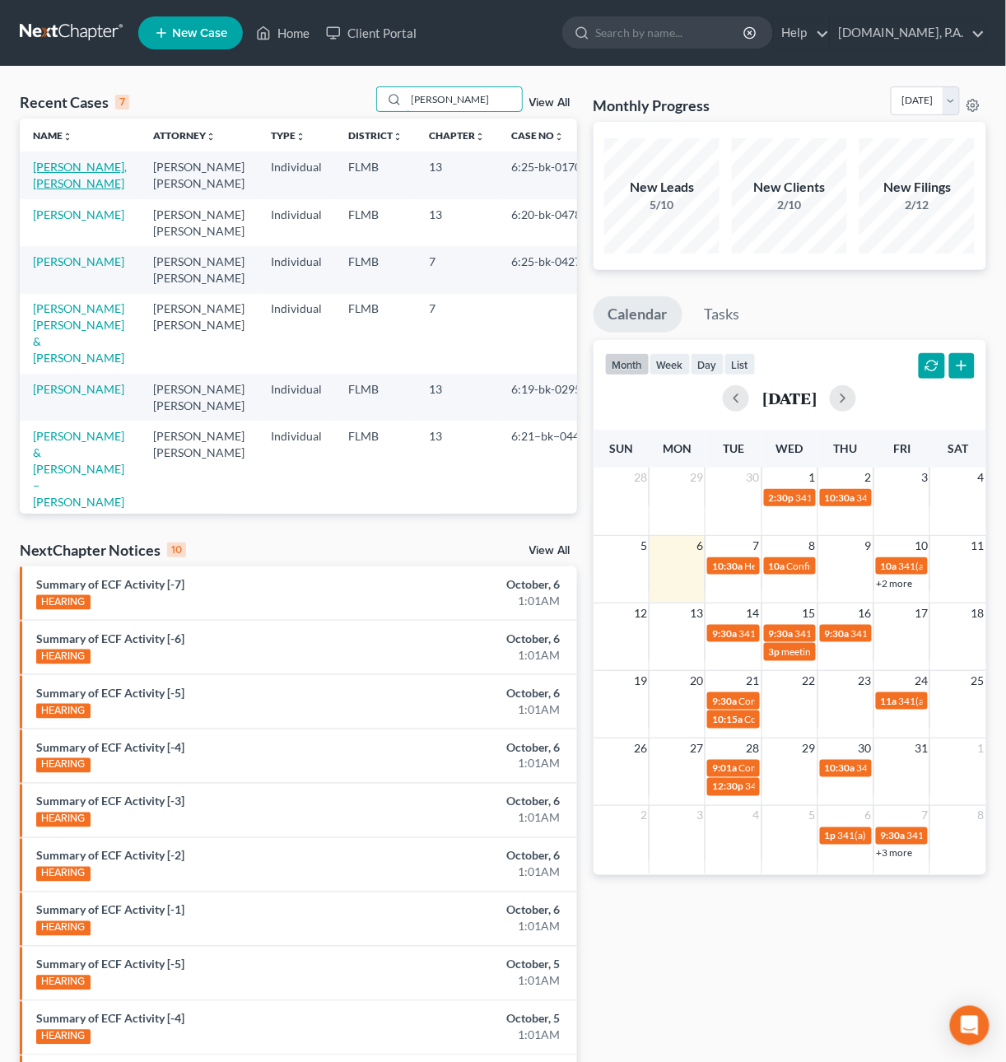
type input "[PERSON_NAME]"
click at [63, 166] on link "[PERSON_NAME], [PERSON_NAME]" at bounding box center [80, 175] width 94 height 30
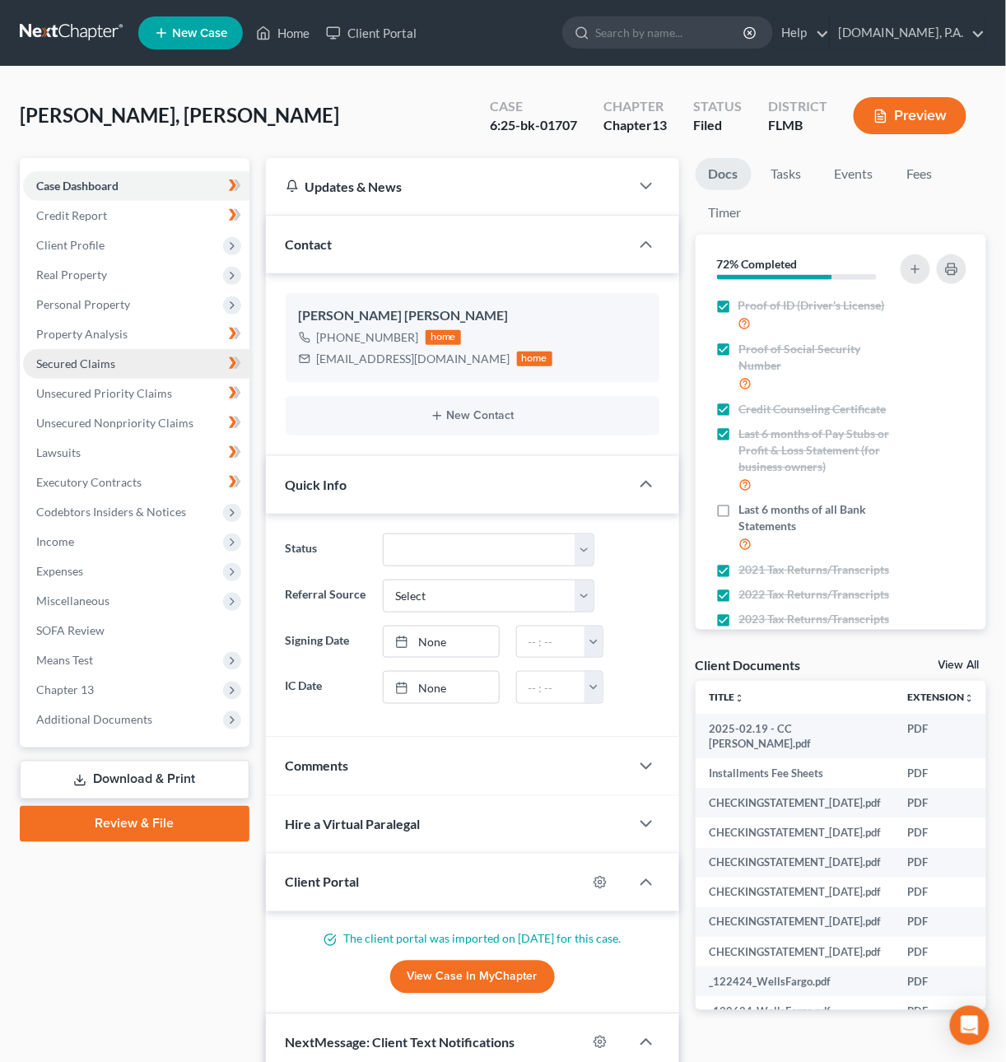
click at [95, 370] on link "Secured Claims" at bounding box center [136, 364] width 226 height 30
